Goal: Task Accomplishment & Management: Use online tool/utility

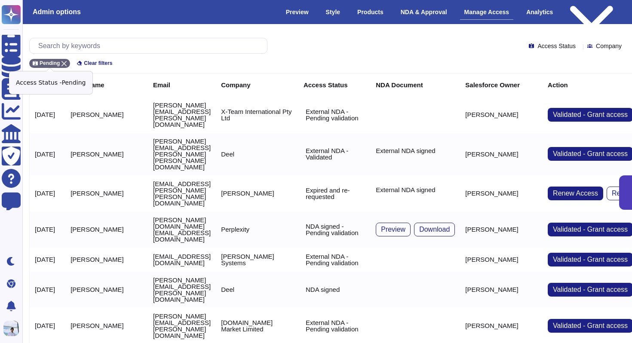
click at [64, 63] on icon at bounding box center [63, 63] width 5 height 5
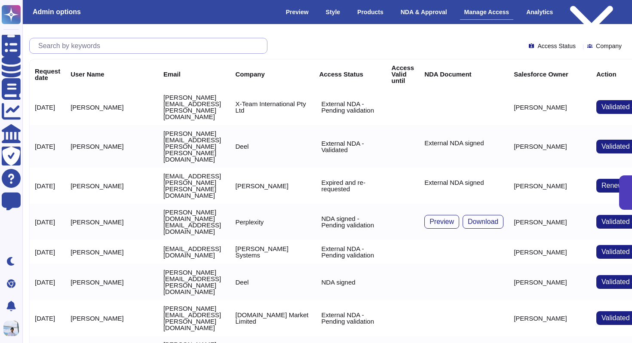
click at [83, 45] on input "text" at bounding box center [150, 45] width 233 height 15
paste input "[PERSON_NAME][EMAIL_ADDRESS][DOMAIN_NAME]"
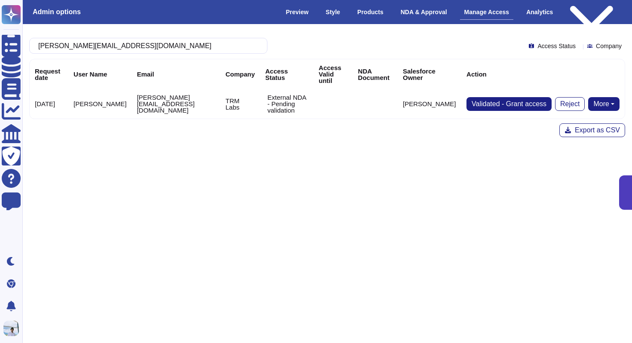
click at [604, 97] on button "More" at bounding box center [603, 104] width 31 height 14
type input "[PERSON_NAME][EMAIL_ADDRESS][DOMAIN_NAME]"
click at [581, 126] on link "Send NDA" at bounding box center [571, 131] width 95 height 10
